Goal: Task Accomplishment & Management: Manage account settings

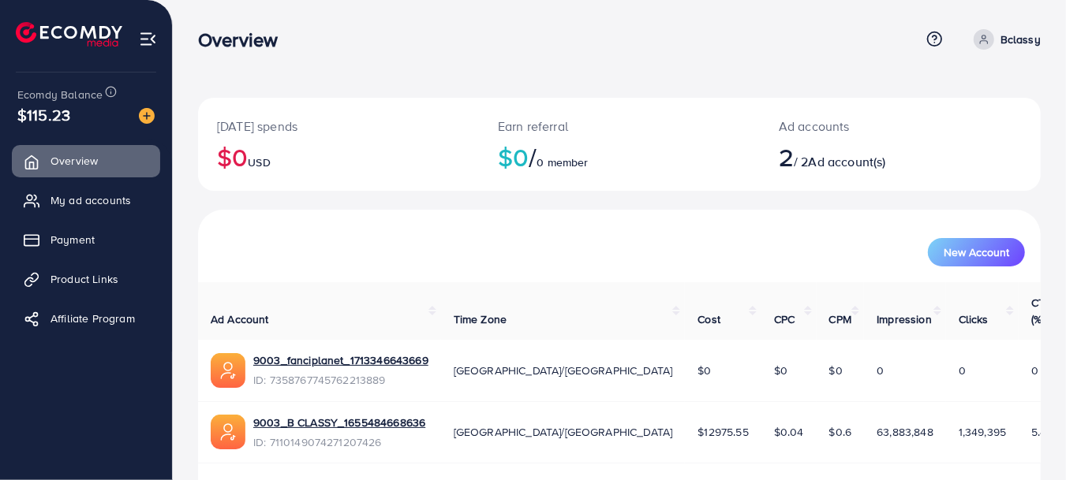
scroll to position [33, 0]
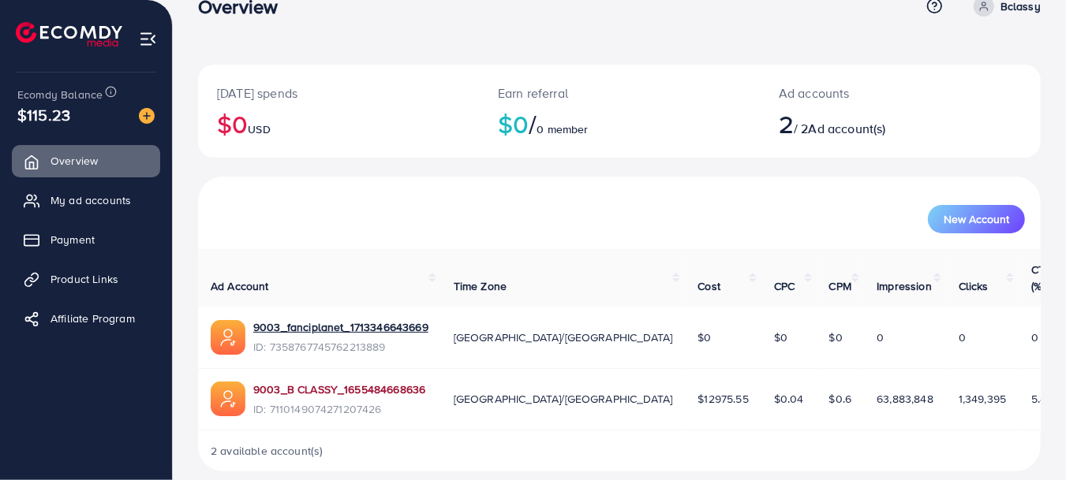
click at [353, 382] on link "9003_B CLASSY_1655484668636" at bounding box center [339, 390] width 172 height 16
click at [351, 319] on link "9003_fanciplanet_1713346643669" at bounding box center [340, 327] width 175 height 16
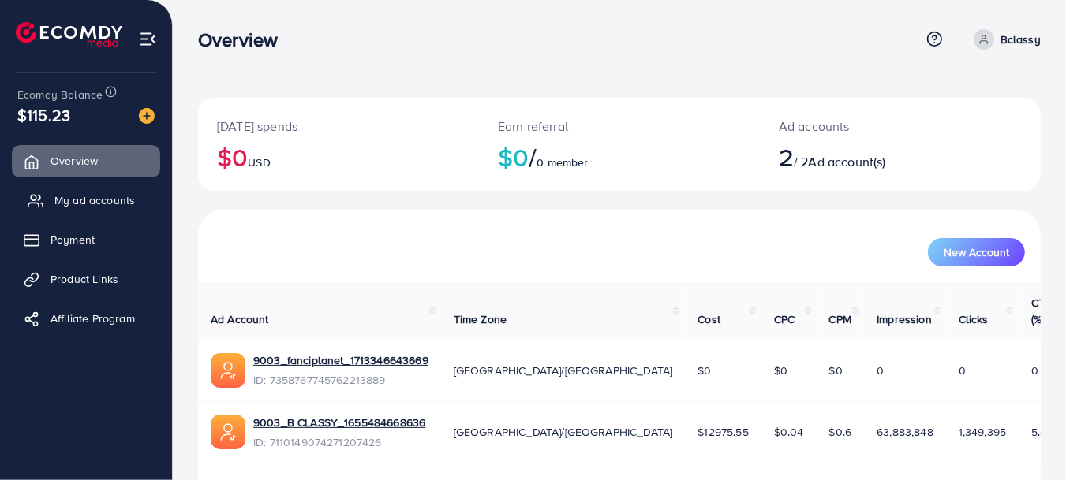
click at [84, 206] on span "My ad accounts" at bounding box center [94, 200] width 80 height 16
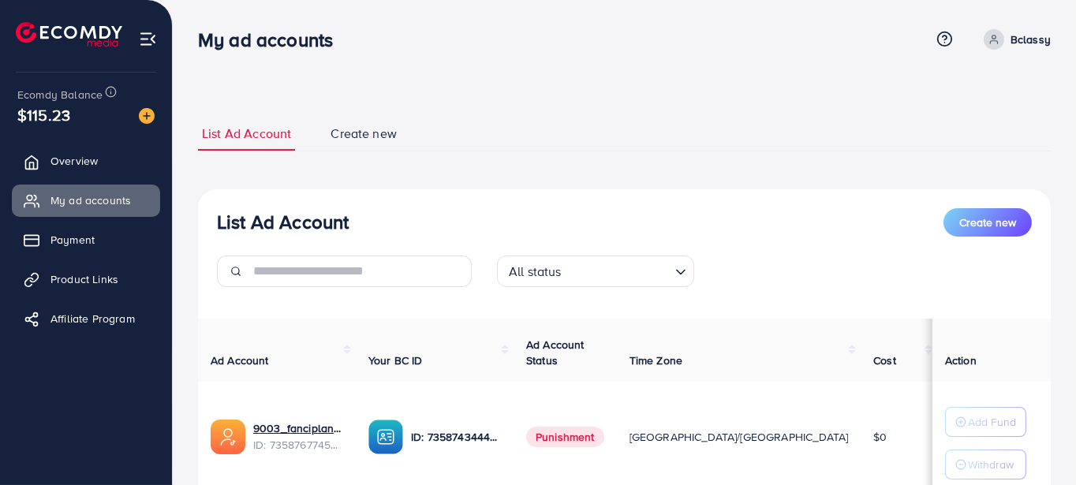
drag, startPoint x: 1074, startPoint y: 47, endPoint x: 1077, endPoint y: 85, distance: 38.1
click at [1068, 85] on html "My ad accounts Help Center Contact Support Term and policy About Us Bclassy Pro…" at bounding box center [538, 242] width 1076 height 485
click at [1044, 95] on div "List Ad Account Create new List Ad Account Create new All status Loading... Ad …" at bounding box center [624, 359] width 903 height 718
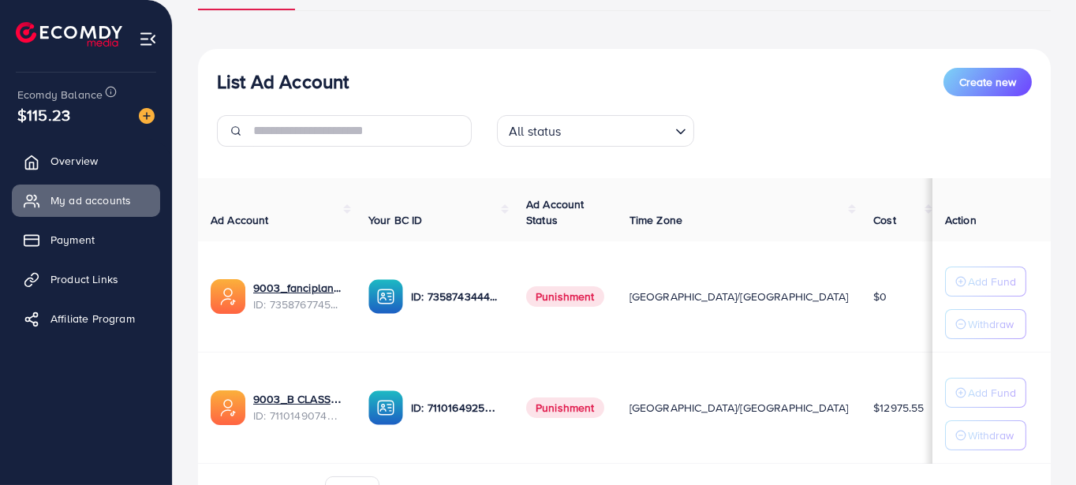
scroll to position [171, 0]
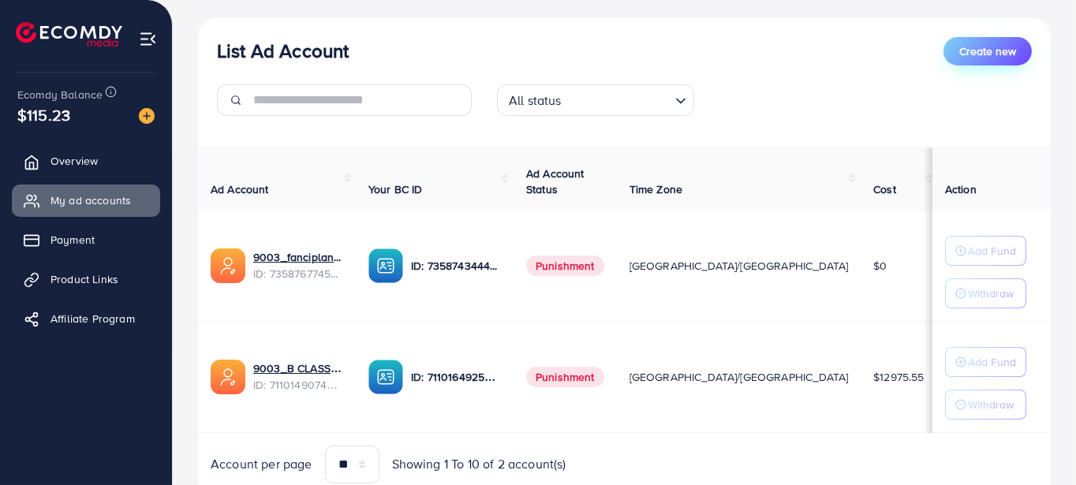
click at [984, 43] on span "Create new" at bounding box center [987, 51] width 57 height 16
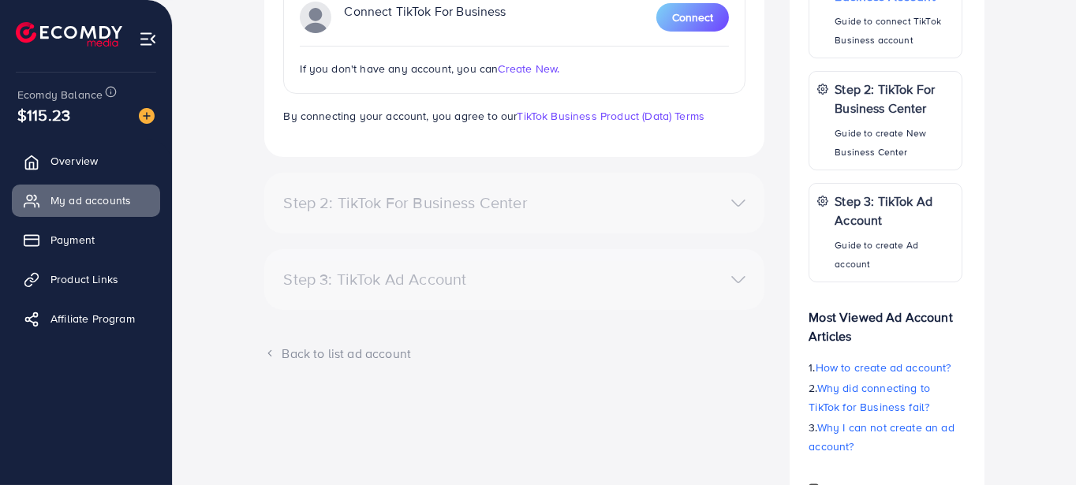
scroll to position [372, 0]
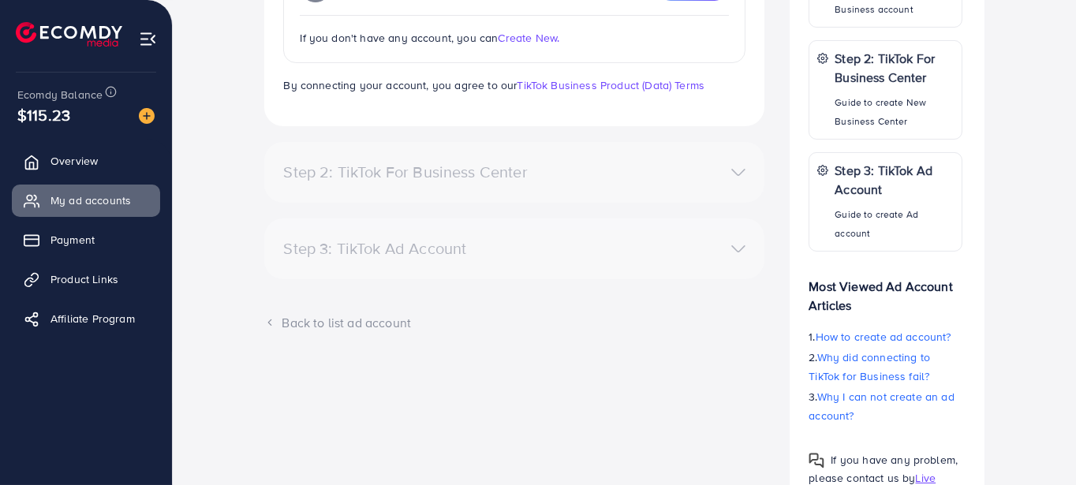
click at [225, 162] on div "*Please note, you are allowed to create up to 2 ad accounts. Step 1: TikTok For…" at bounding box center [624, 171] width 878 height 707
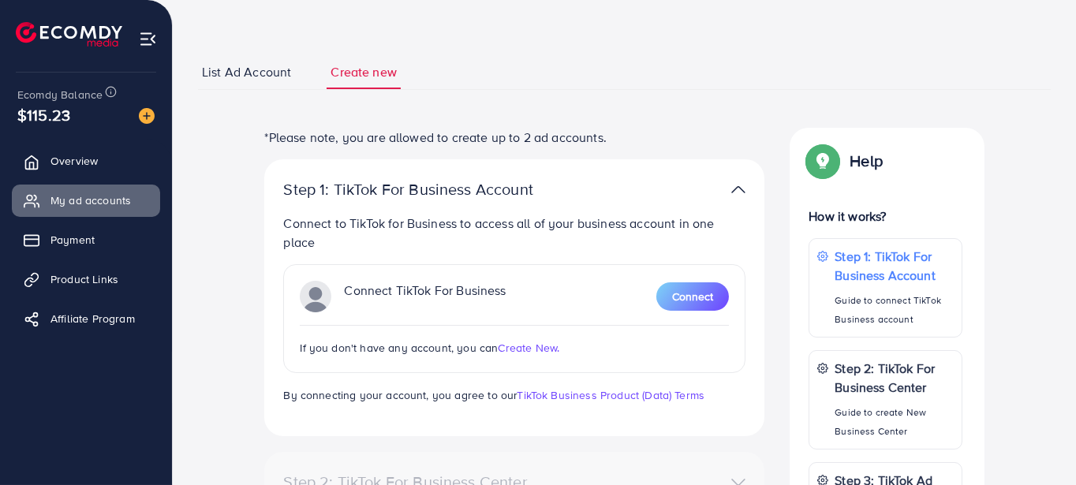
scroll to position [31, 0]
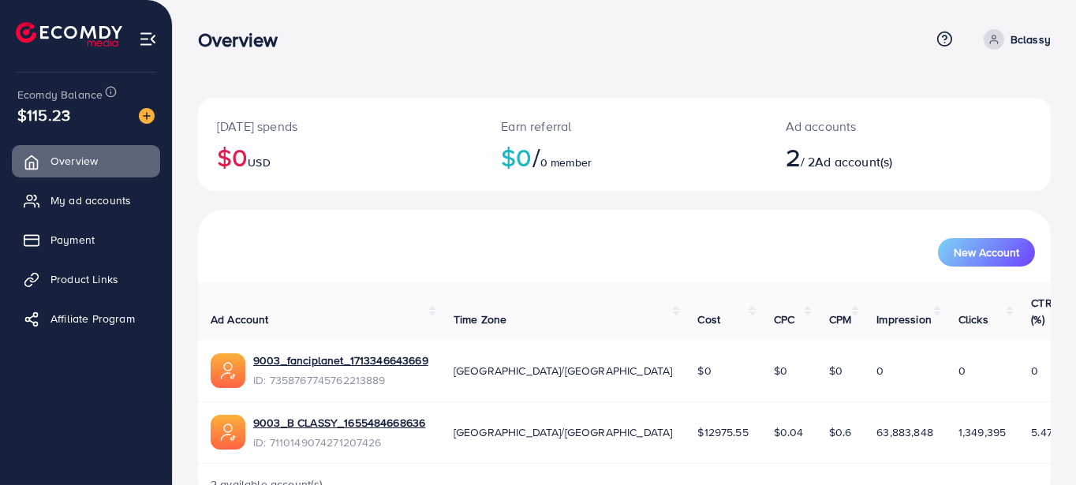
scroll to position [28, 0]
